Goal: Obtain resource: Obtain resource

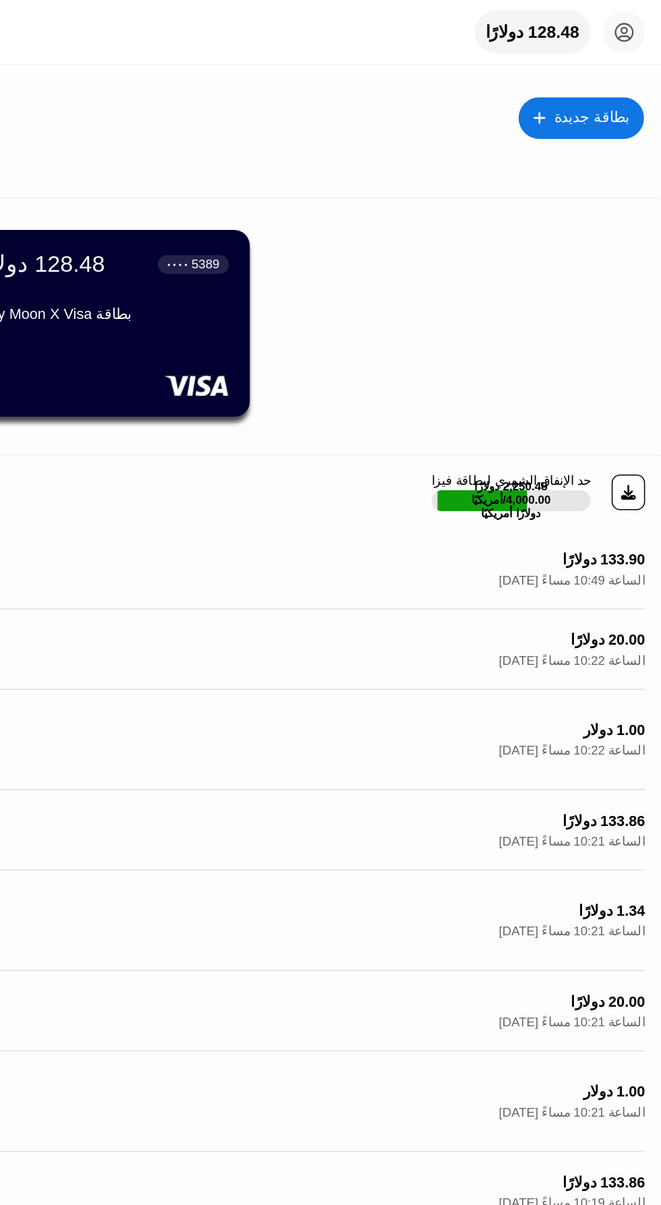
click at [568, 24] on font "128.48 دولارًا" at bounding box center [577, 20] width 60 height 11
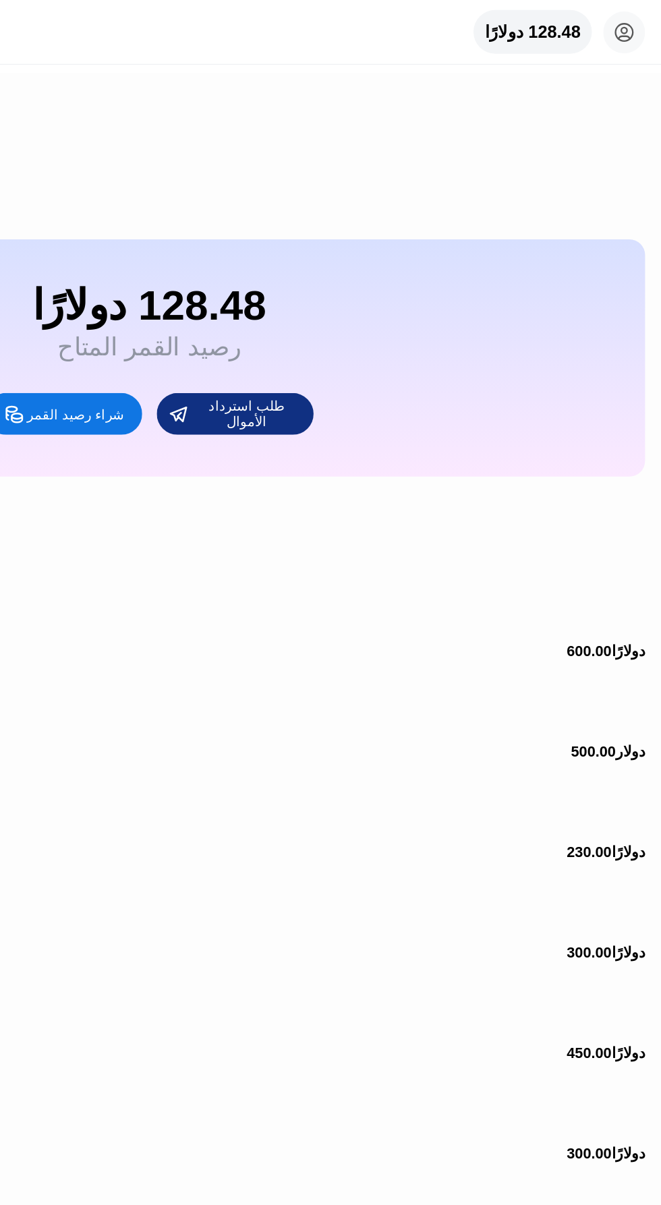
click at [278, 272] on font "شراء رصيد القمر" at bounding box center [282, 267] width 63 height 10
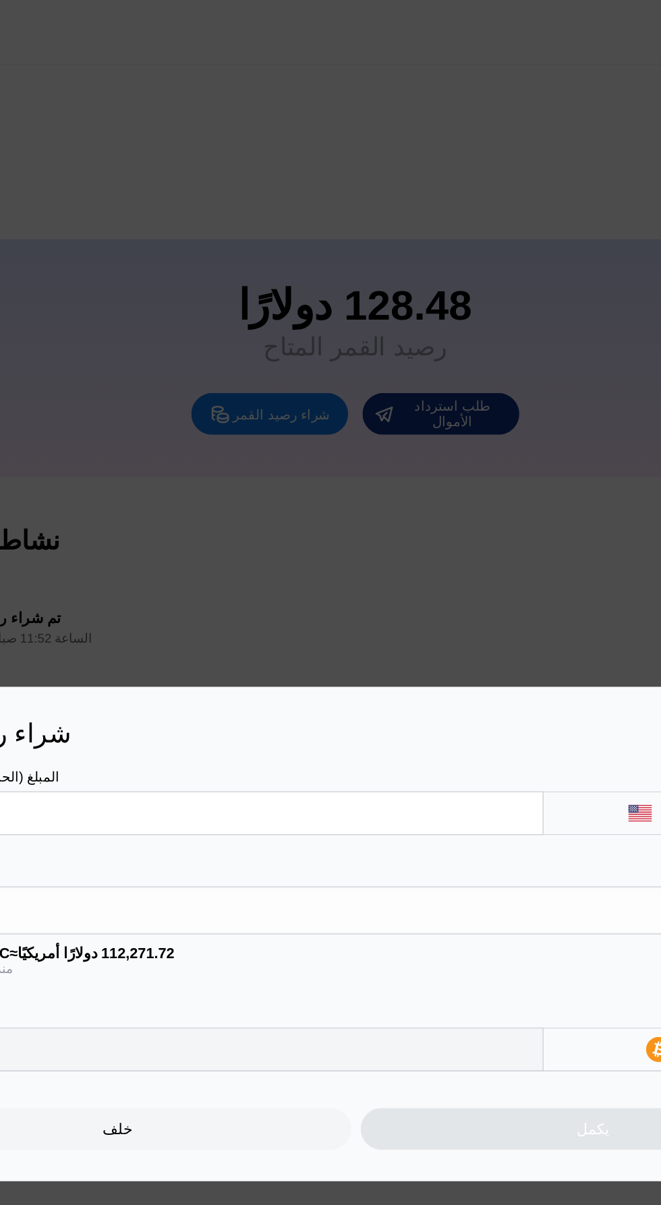
click at [182, 519] on input "text" at bounding box center [239, 524] width 402 height 27
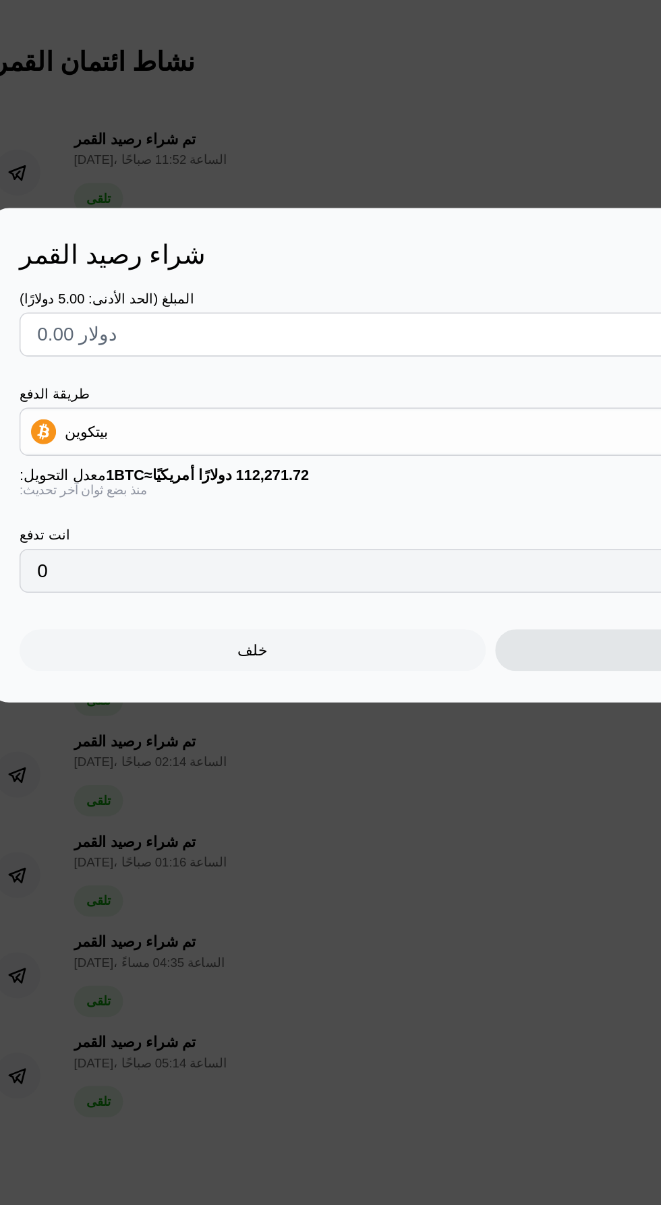
click at [63, 518] on input "text" at bounding box center [239, 524] width 402 height 27
type input "$1"
type input "0.00000891"
type input "$10"
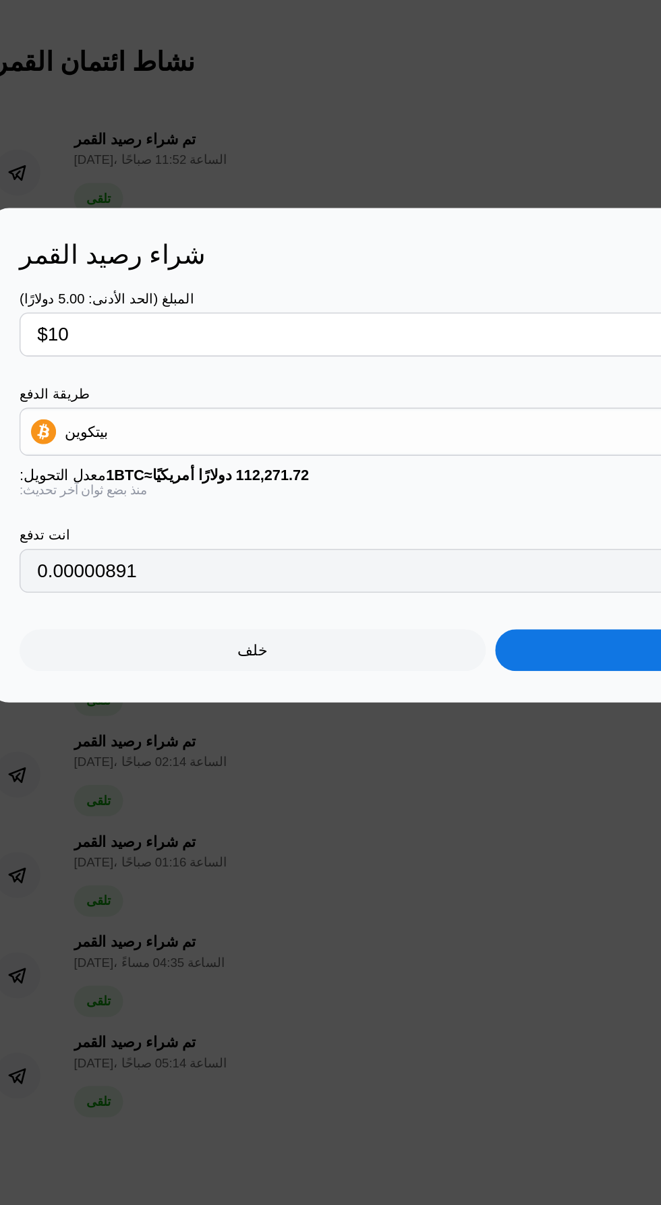
type input "0.00008907"
type input "$100"
type input "0.00089070"
type input "$100"
click at [81, 589] on font "بيتكوين" at bounding box center [70, 587] width 28 height 11
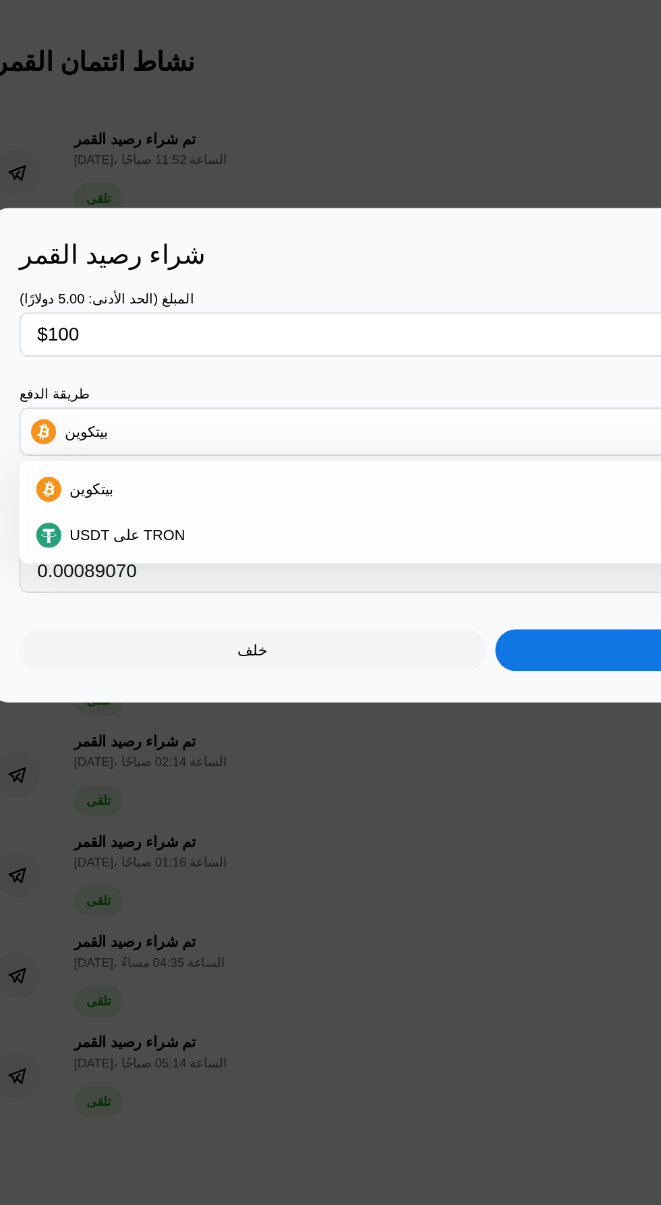
click at [73, 659] on font "USDT على TRON" at bounding box center [96, 654] width 74 height 11
type input "101.01"
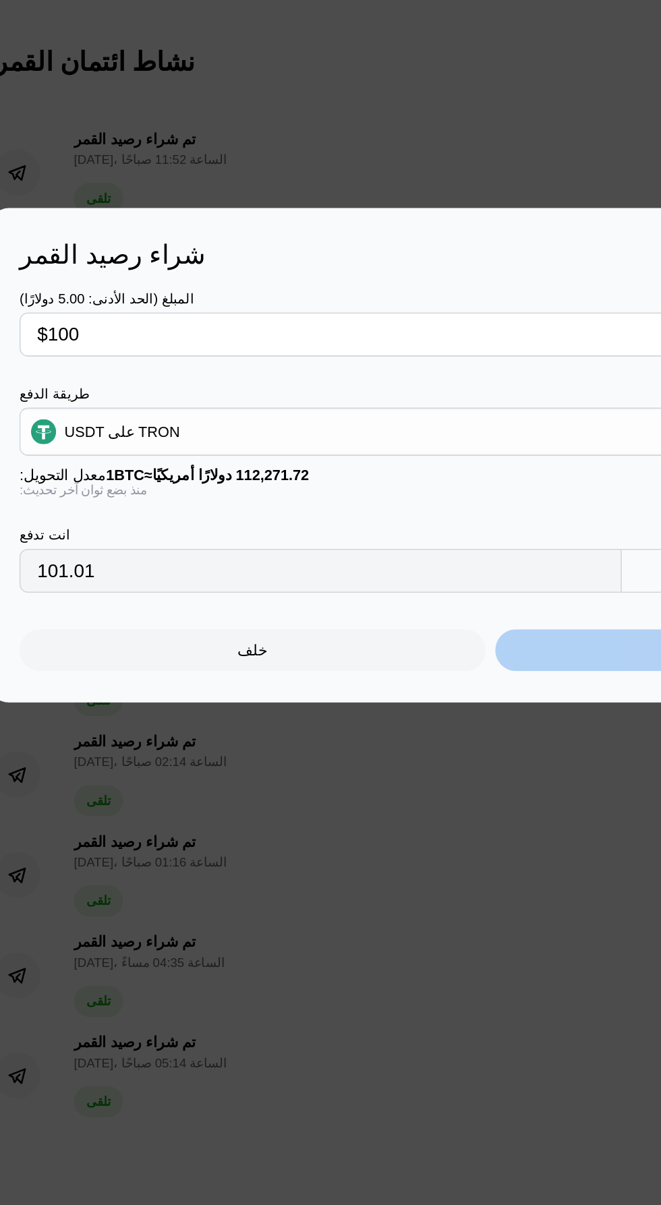
click at [411, 740] on div "يكمل" at bounding box center [484, 728] width 301 height 27
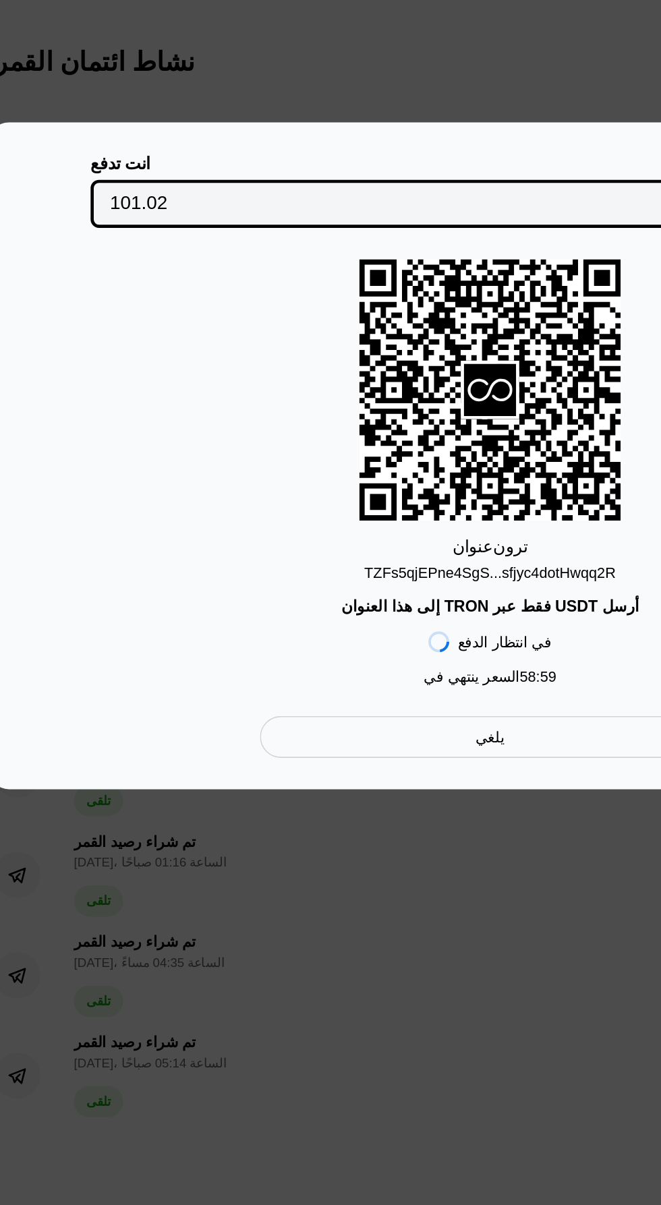
click at [268, 673] on font "TZFs5qjEPne4SgS...sfjyc4dotHwqq2R" at bounding box center [330, 678] width 162 height 11
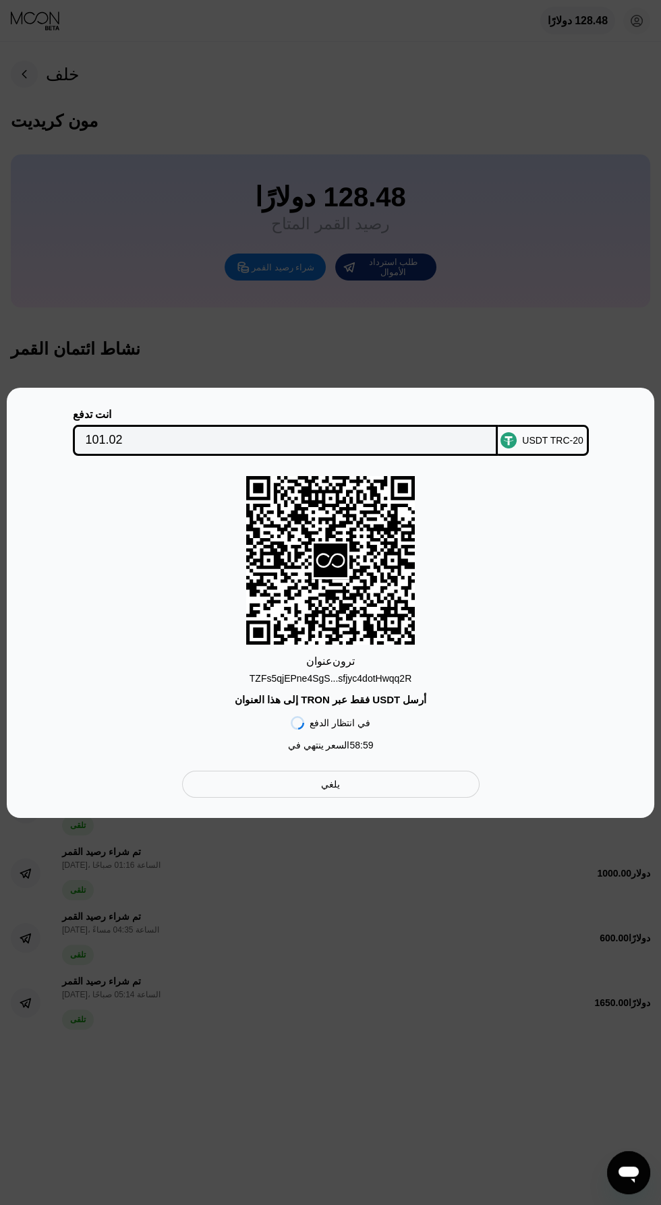
click at [363, 989] on div at bounding box center [330, 602] width 661 height 1205
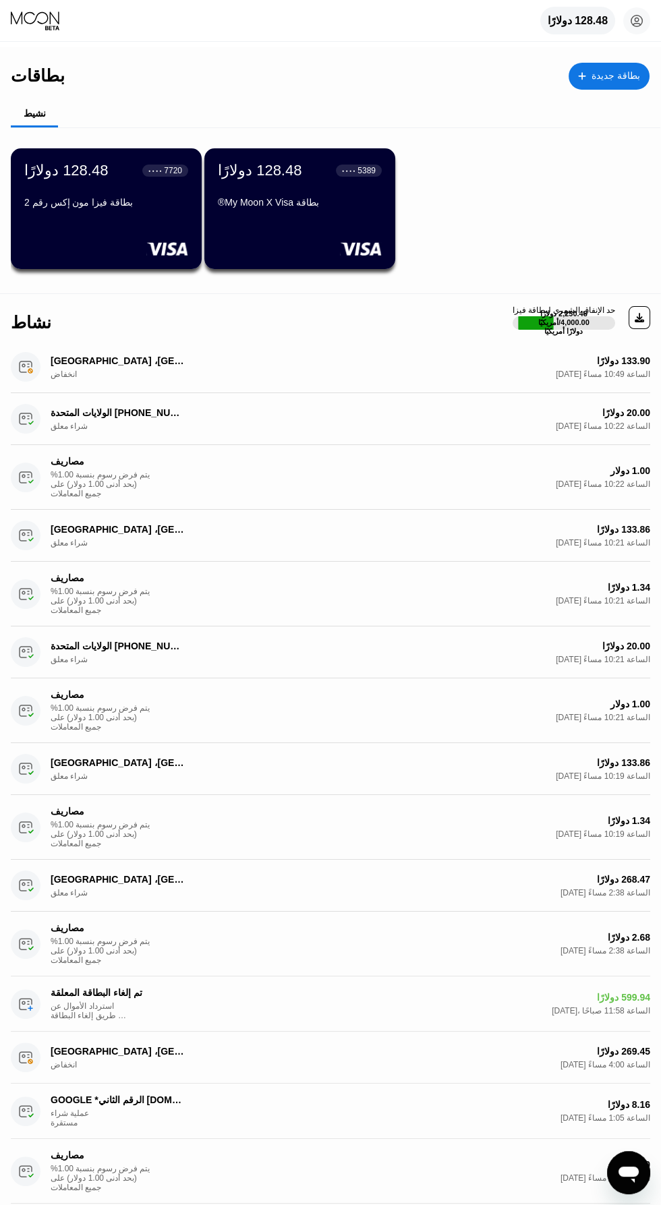
click at [572, 22] on font "128.48 دولارًا" at bounding box center [577, 20] width 60 height 11
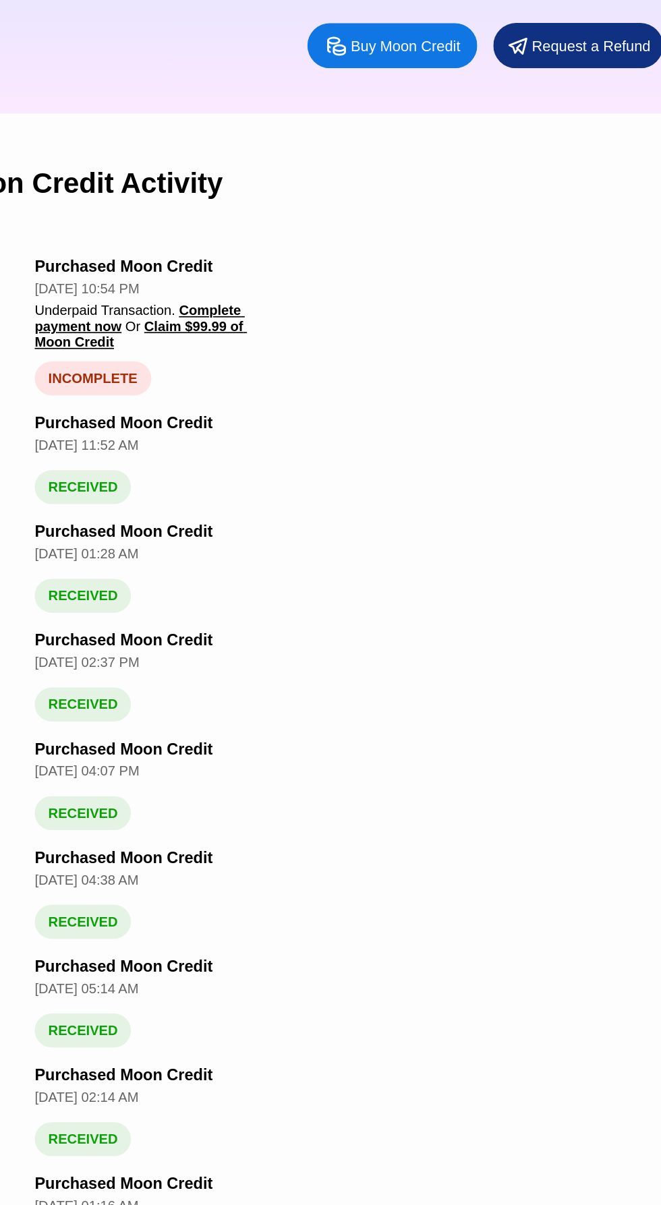
click at [140, 429] on span "Claim $99.99 of Moon Credit" at bounding box center [125, 432] width 126 height 19
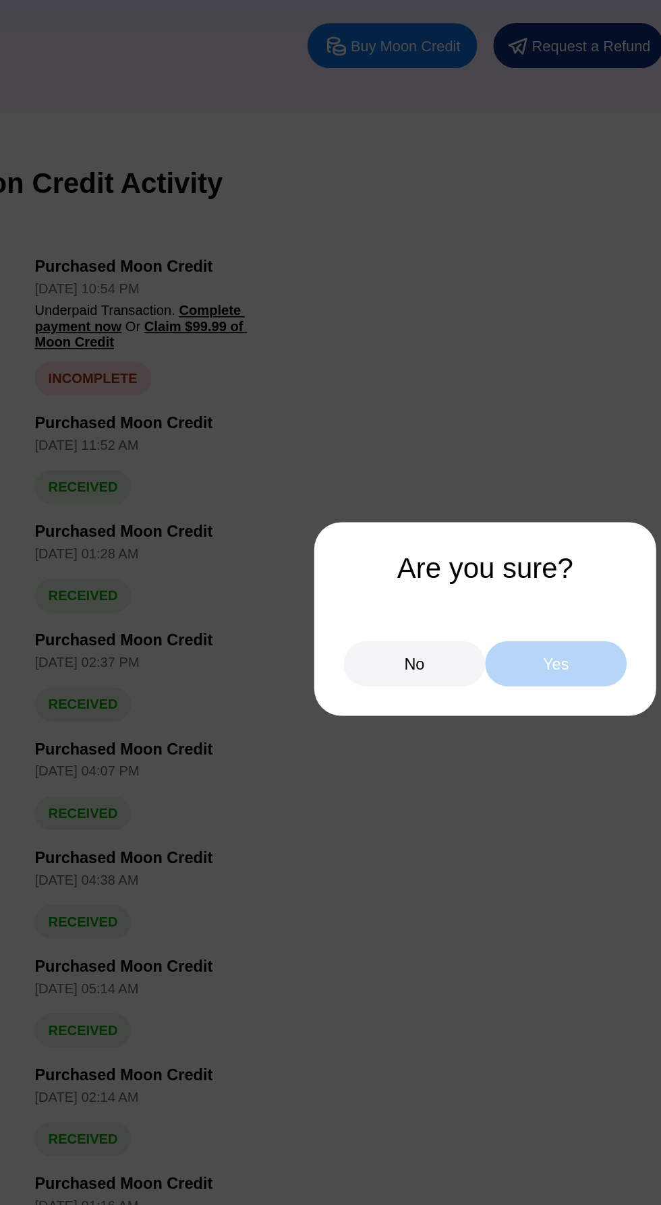
click at [384, 631] on div "Yes" at bounding box center [372, 629] width 84 height 27
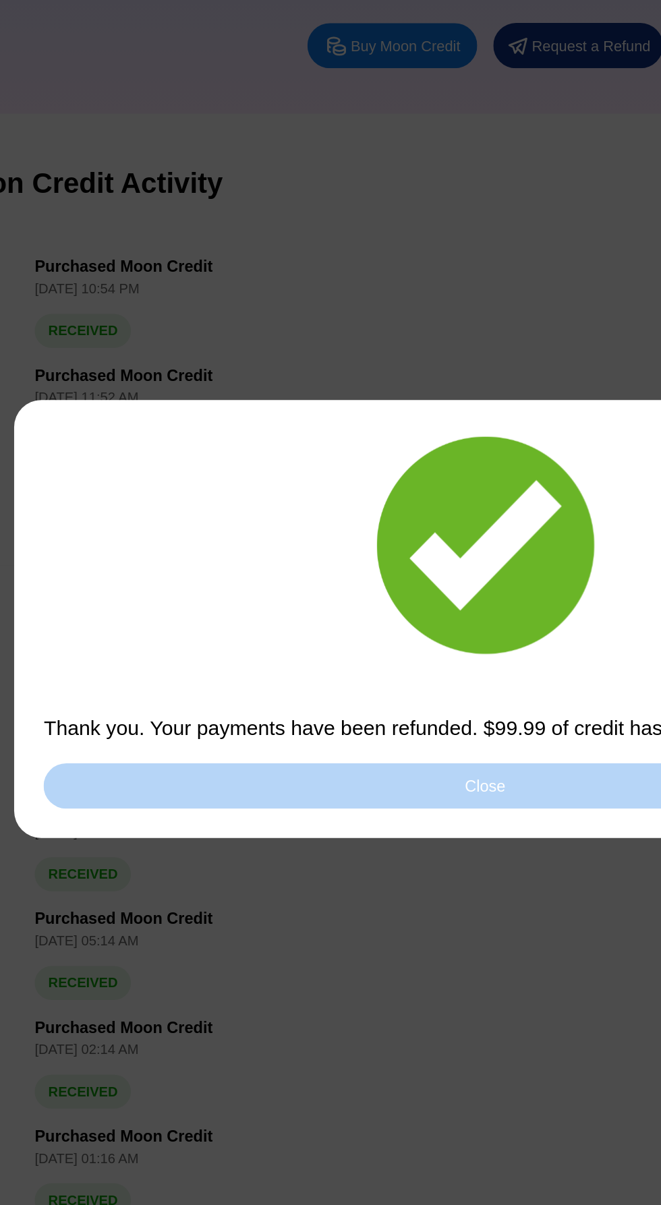
click at [345, 703] on div "Close" at bounding box center [330, 701] width 526 height 27
